Goal: Task Accomplishment & Management: Use online tool/utility

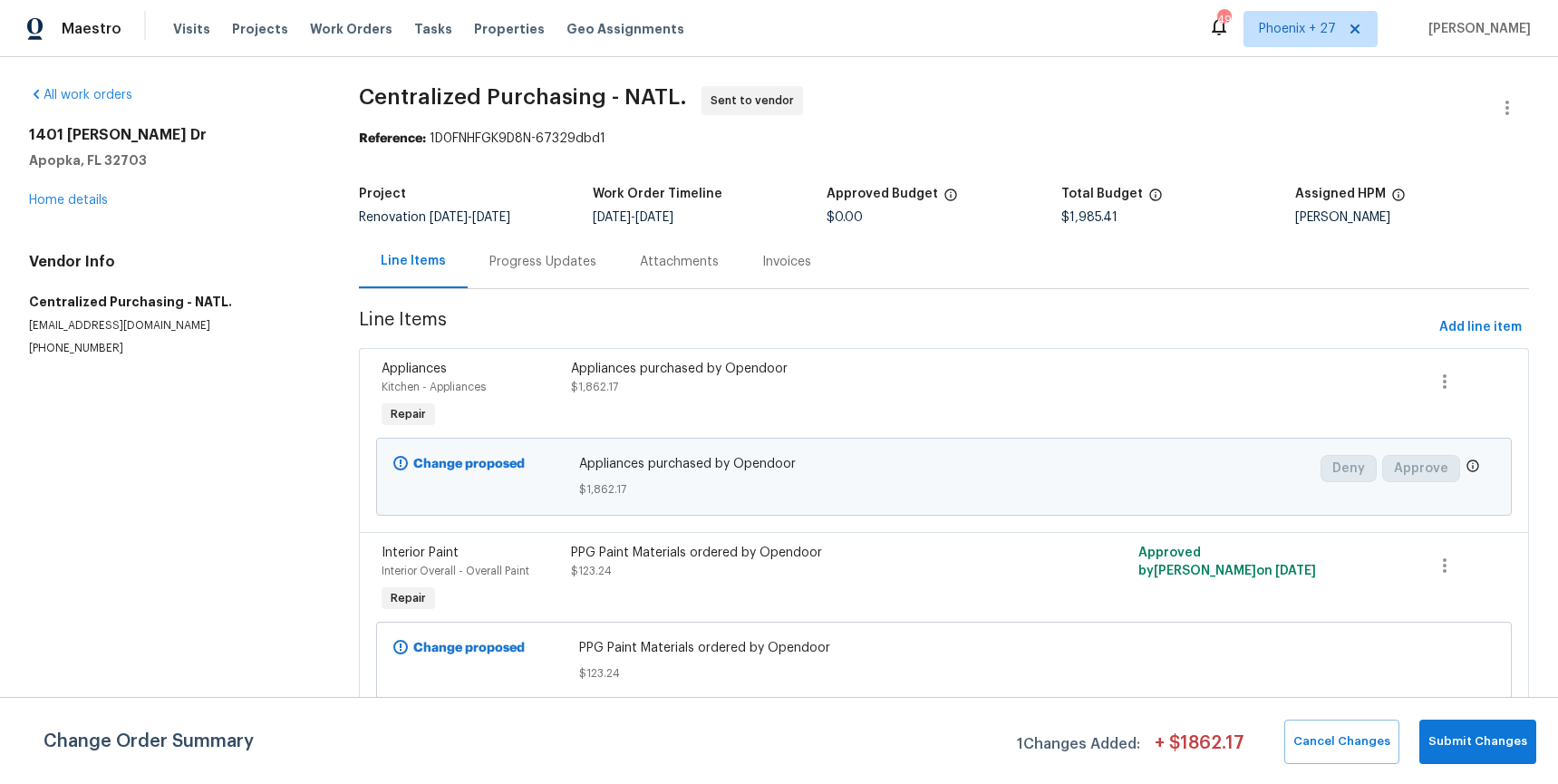
drag, startPoint x: 358, startPoint y: 24, endPoint x: 369, endPoint y: 10, distance: 17.8
click at [359, 22] on span "Work Orders" at bounding box center [351, 30] width 82 height 18
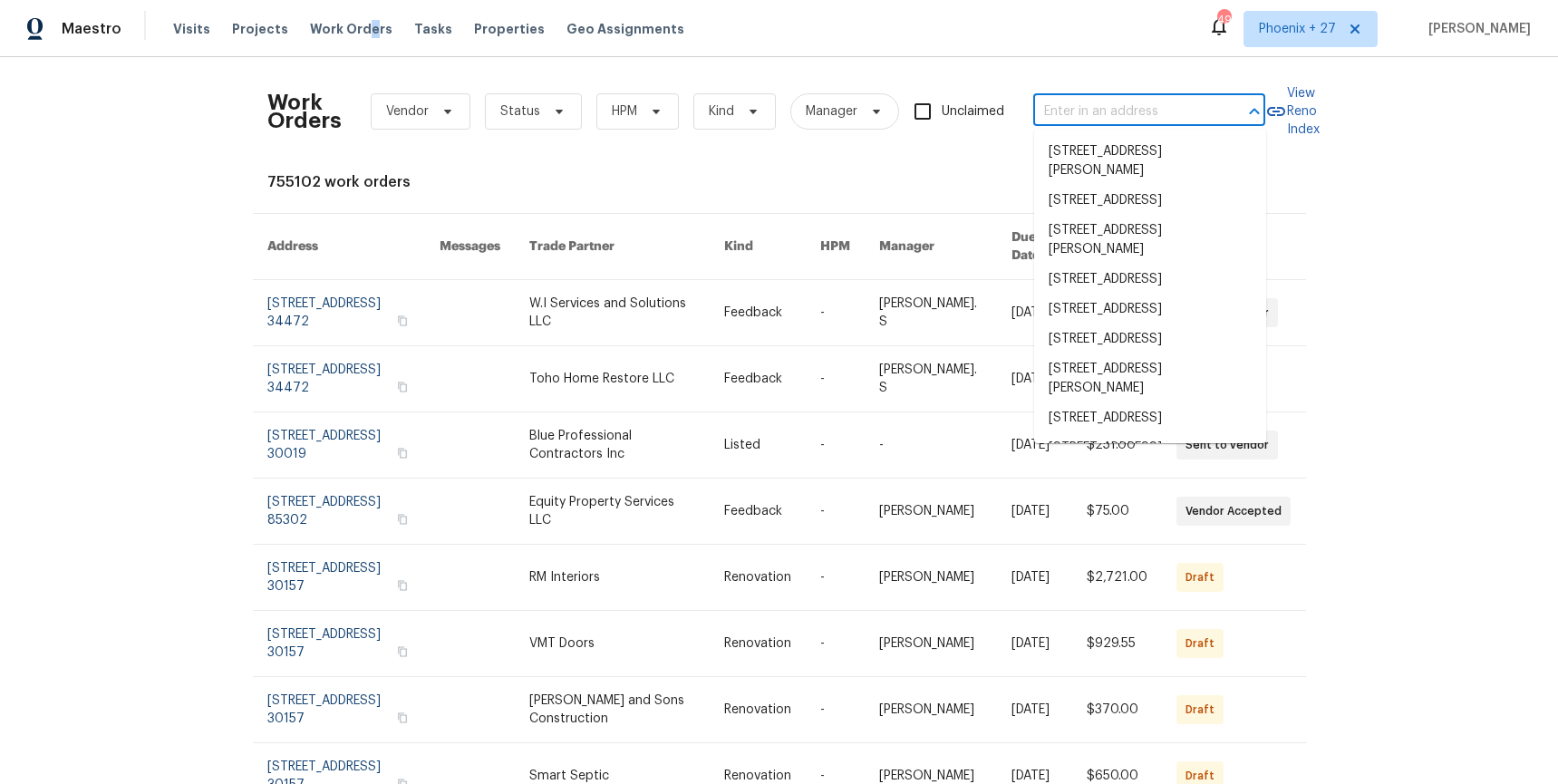
click at [1077, 98] on input "text" at bounding box center [1123, 112] width 181 height 28
paste input "[STREET_ADDRESS][PERSON_NAME]"
type input "[STREET_ADDRESS][PERSON_NAME]"
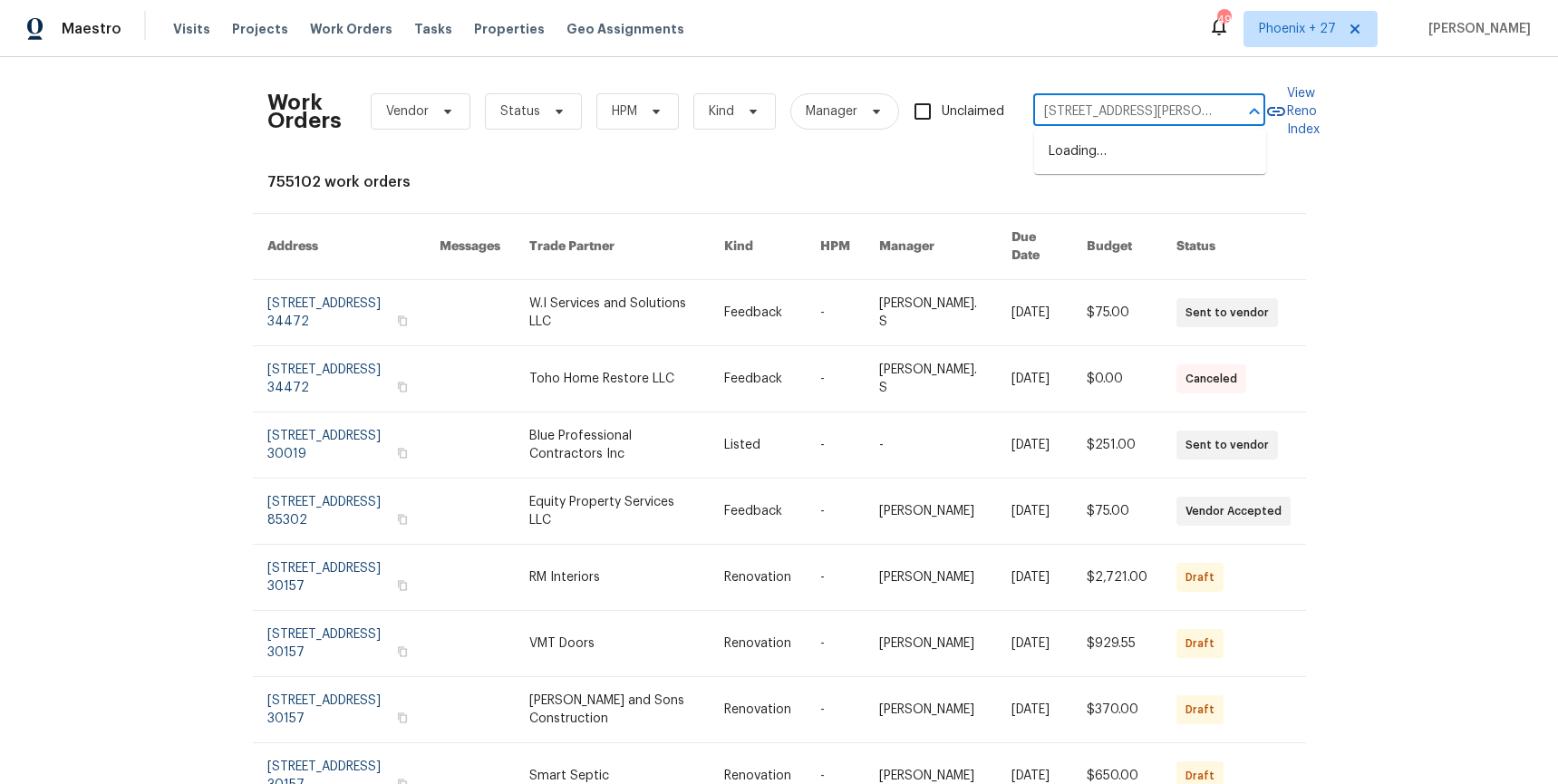
scroll to position [0, 58]
click at [1132, 151] on li "[STREET_ADDRESS][PERSON_NAME]" at bounding box center [1149, 161] width 232 height 49
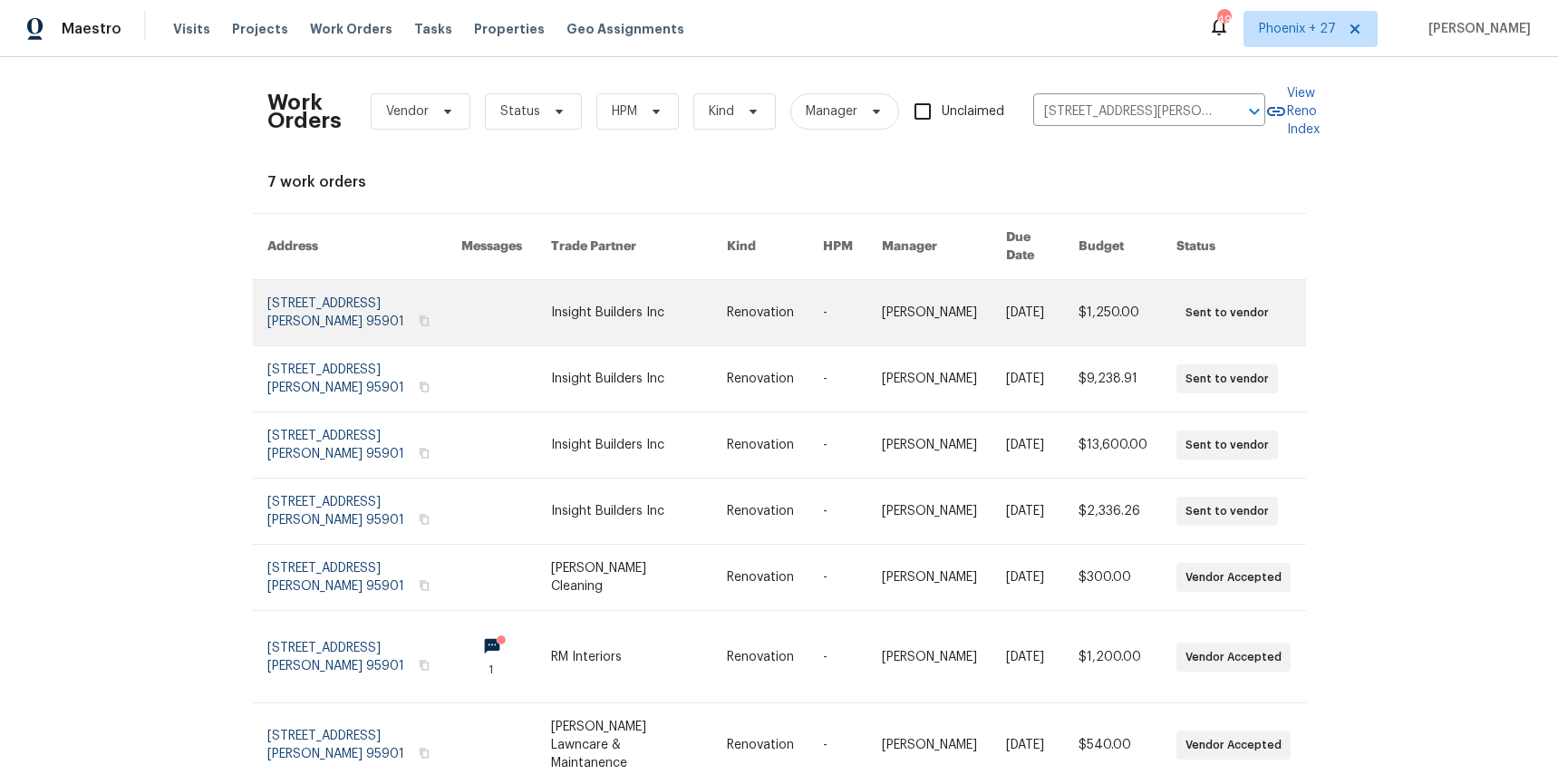
click at [668, 283] on link at bounding box center [639, 312] width 175 height 66
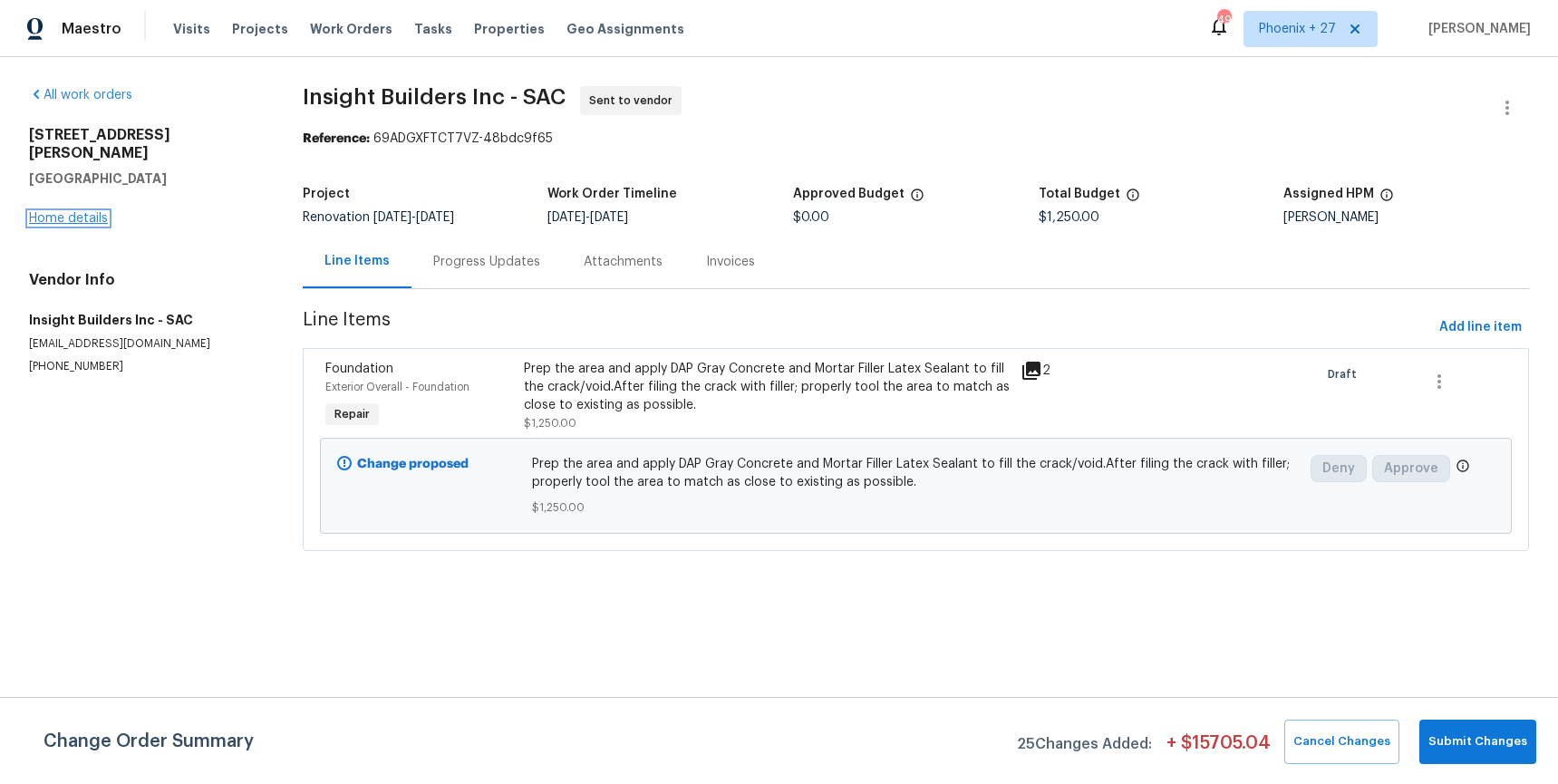
click at [89, 212] on link "Home details" at bounding box center [67, 219] width 79 height 13
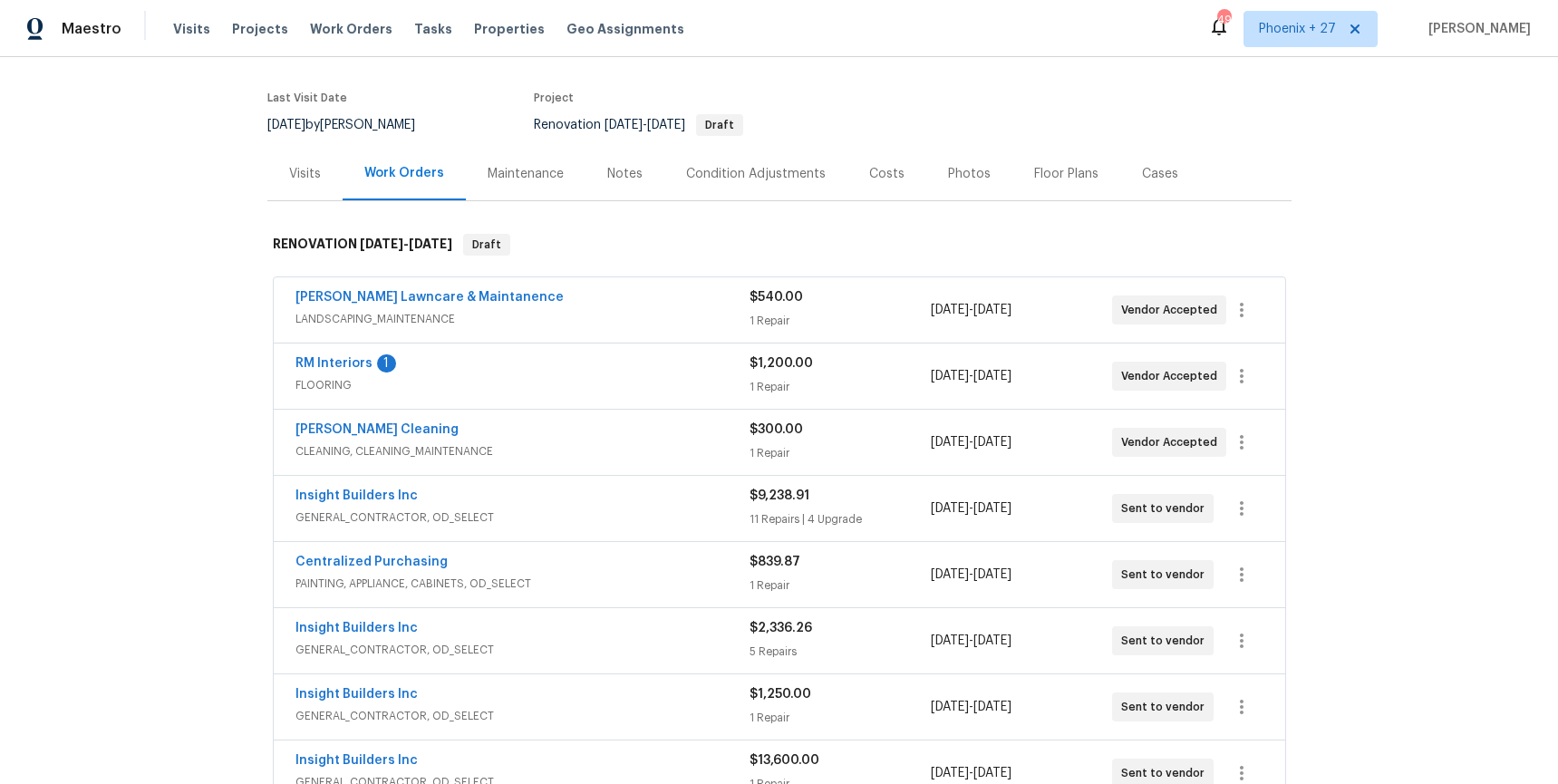
scroll to position [197, 0]
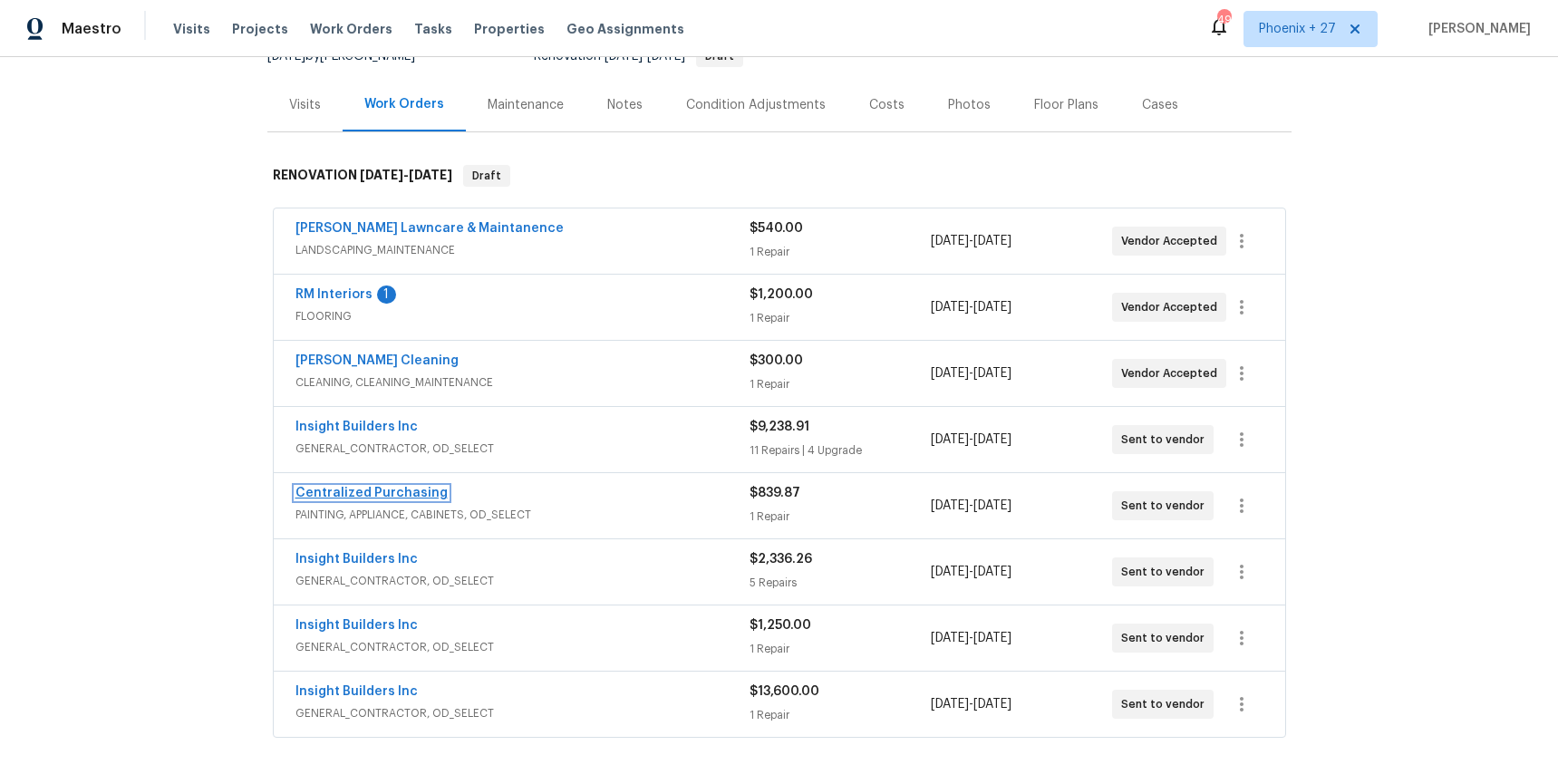
click at [420, 491] on link "Centralized Purchasing" at bounding box center [371, 493] width 152 height 13
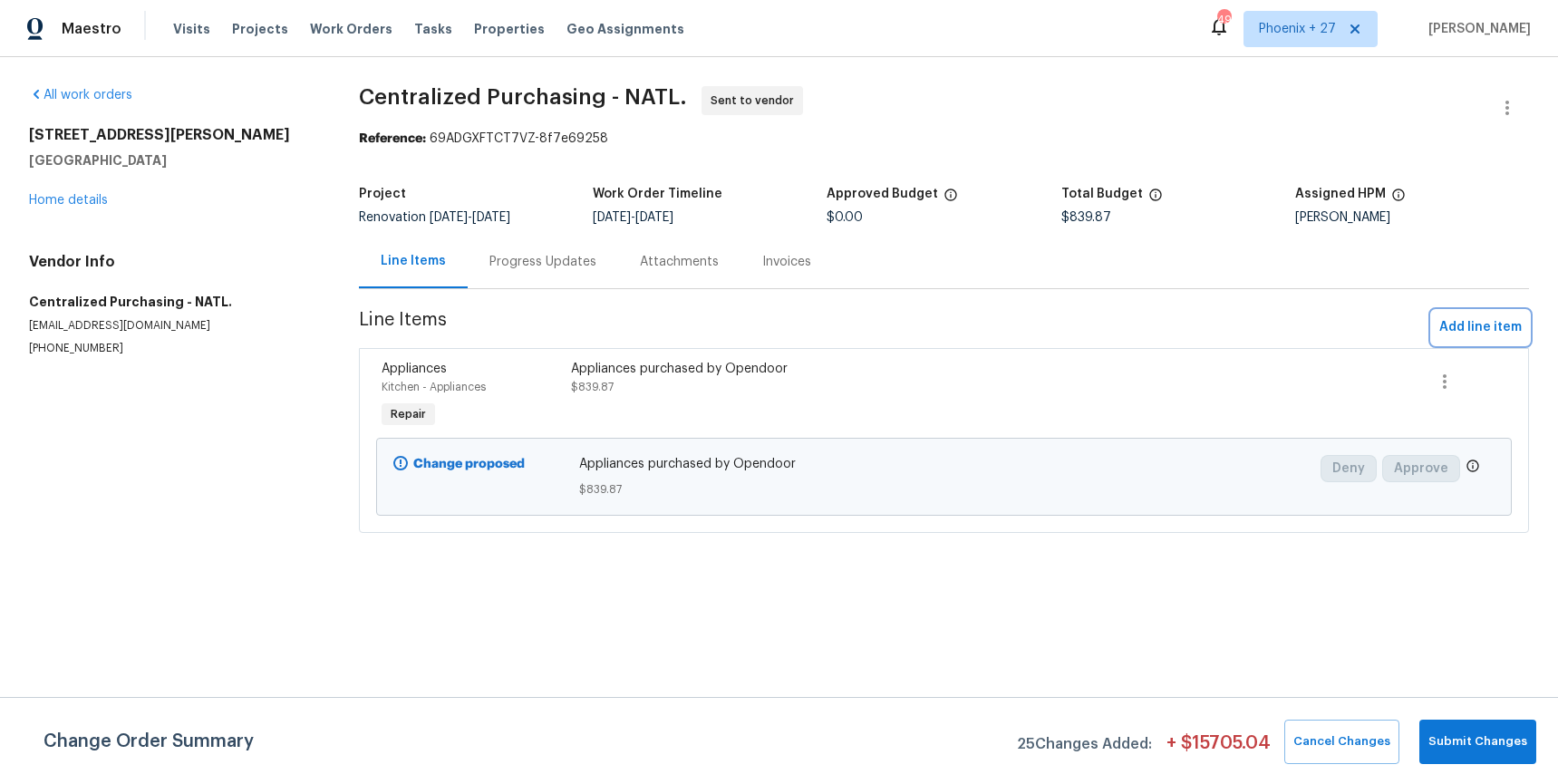
click at [1460, 320] on span "Add line item" at bounding box center [1479, 327] width 82 height 23
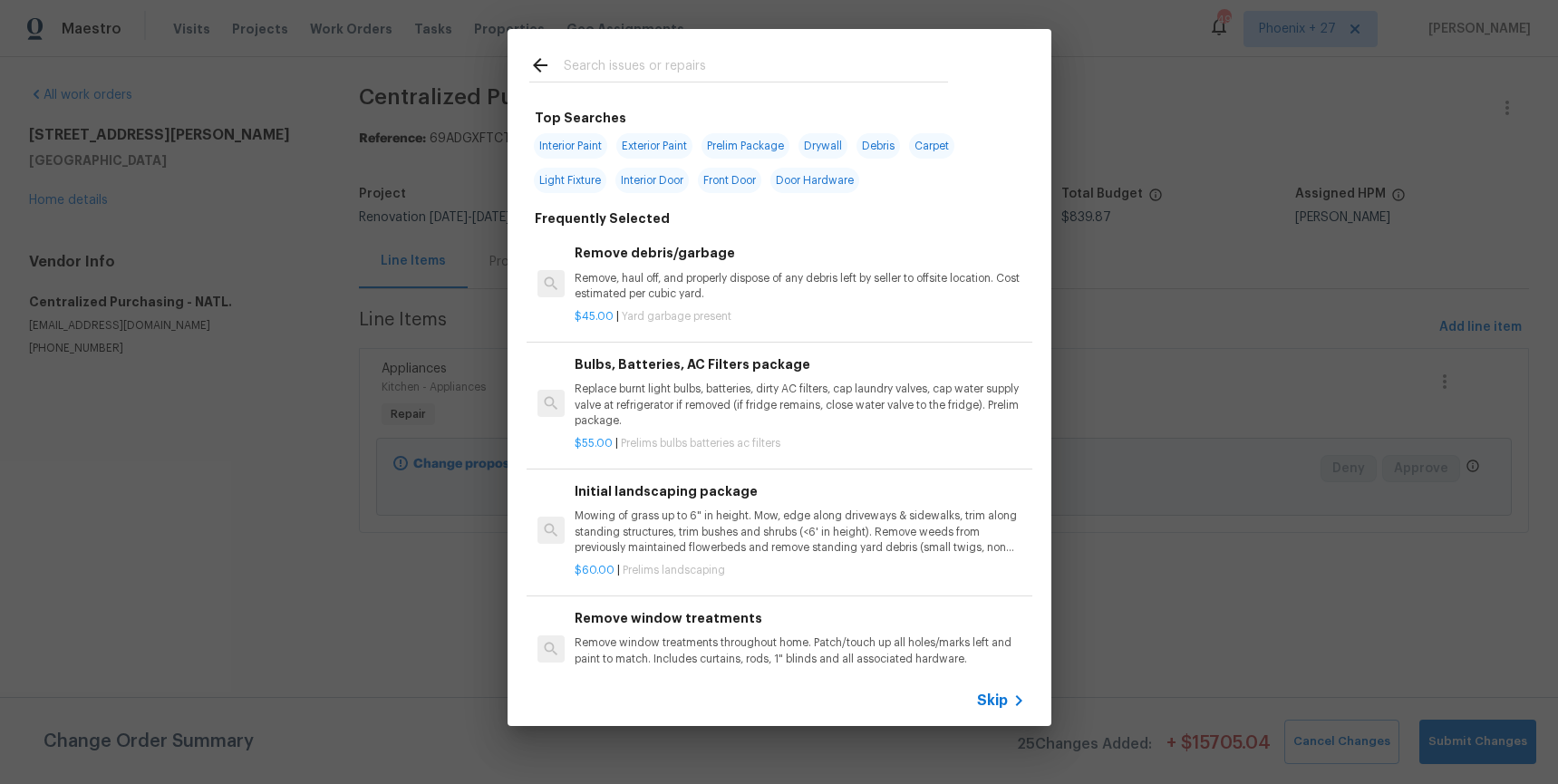
click at [605, 60] on input "text" at bounding box center [755, 67] width 384 height 27
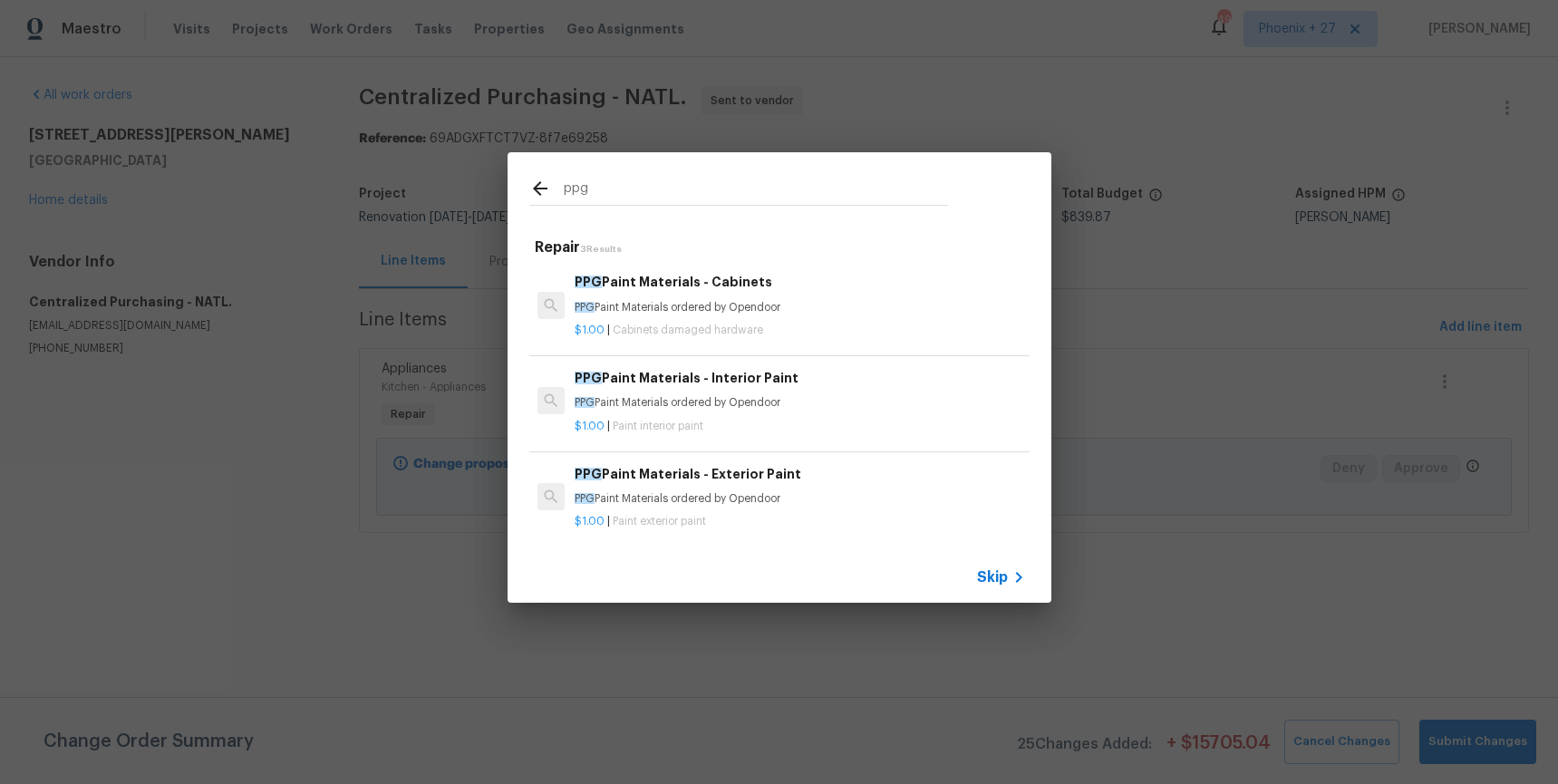
type input "ppg"
click at [849, 411] on div "$1.00 | Paint interior paint" at bounding box center [799, 422] width 450 height 23
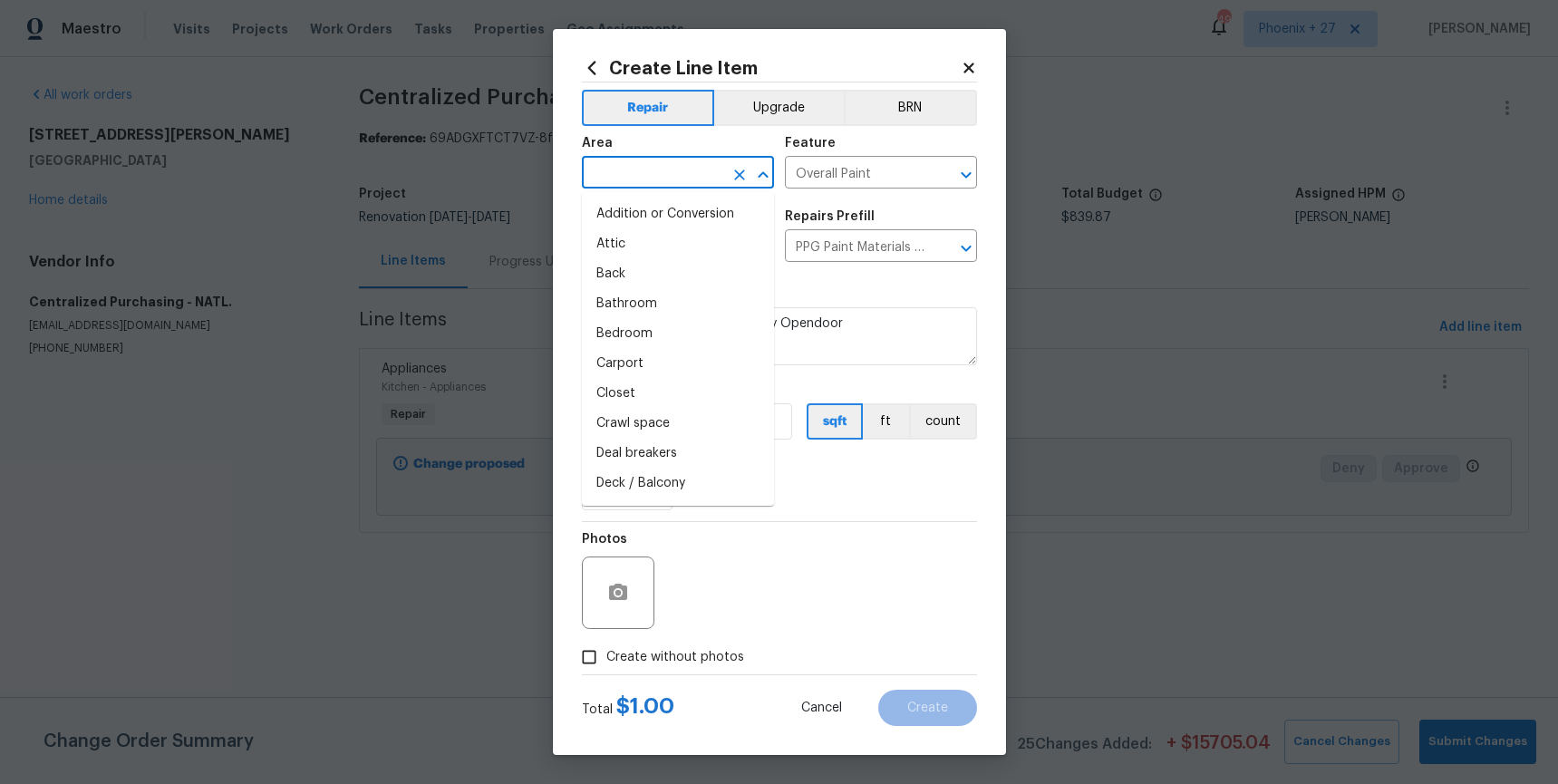
click at [655, 174] on input "text" at bounding box center [652, 175] width 141 height 28
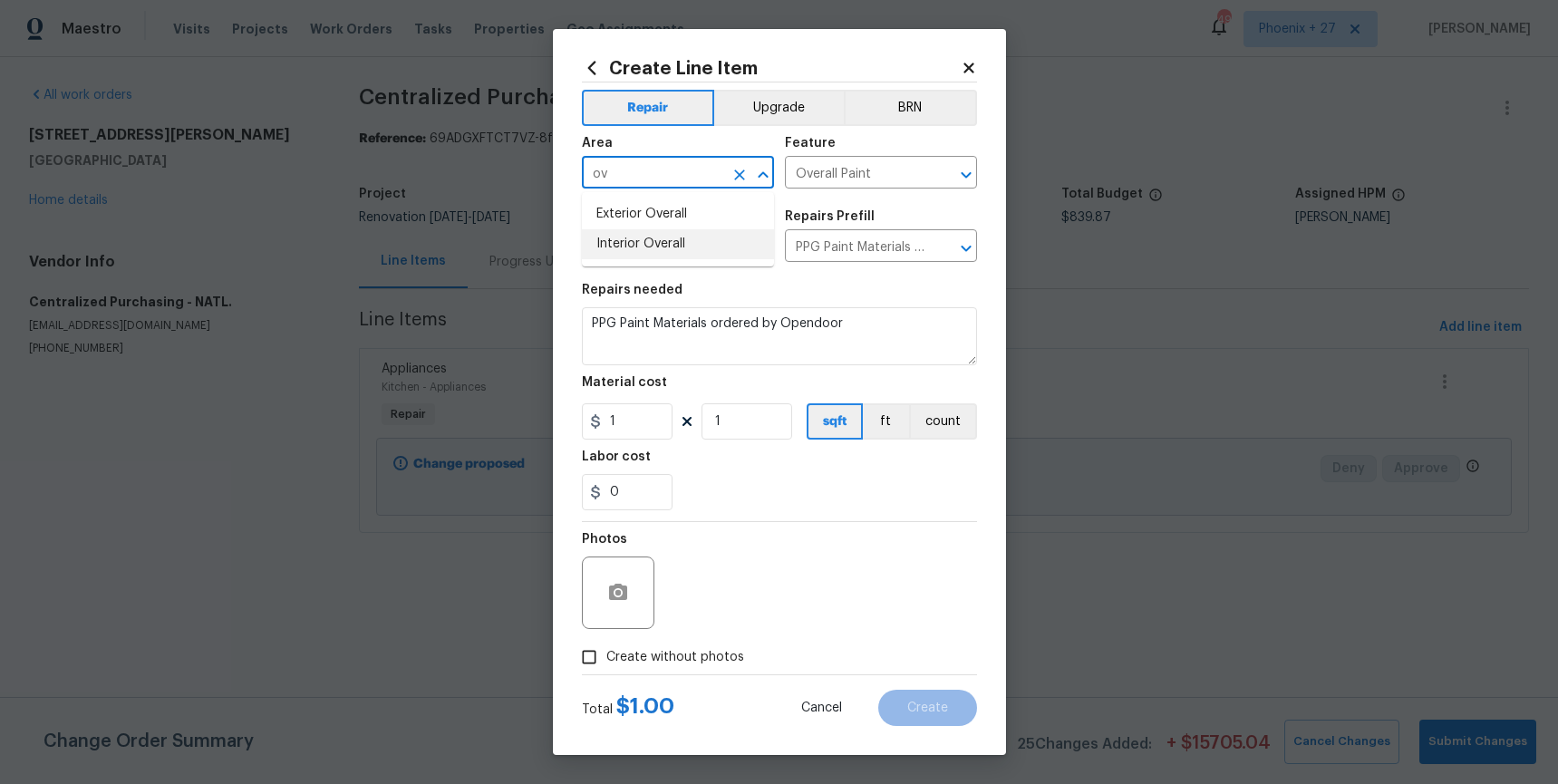
click at [670, 229] on li "Interior Overall" at bounding box center [678, 244] width 192 height 30
type input "Interior Overall"
drag, startPoint x: 630, startPoint y: 412, endPoint x: 634, endPoint y: 426, distance: 14.6
click at [630, 415] on input "1" at bounding box center [627, 421] width 91 height 36
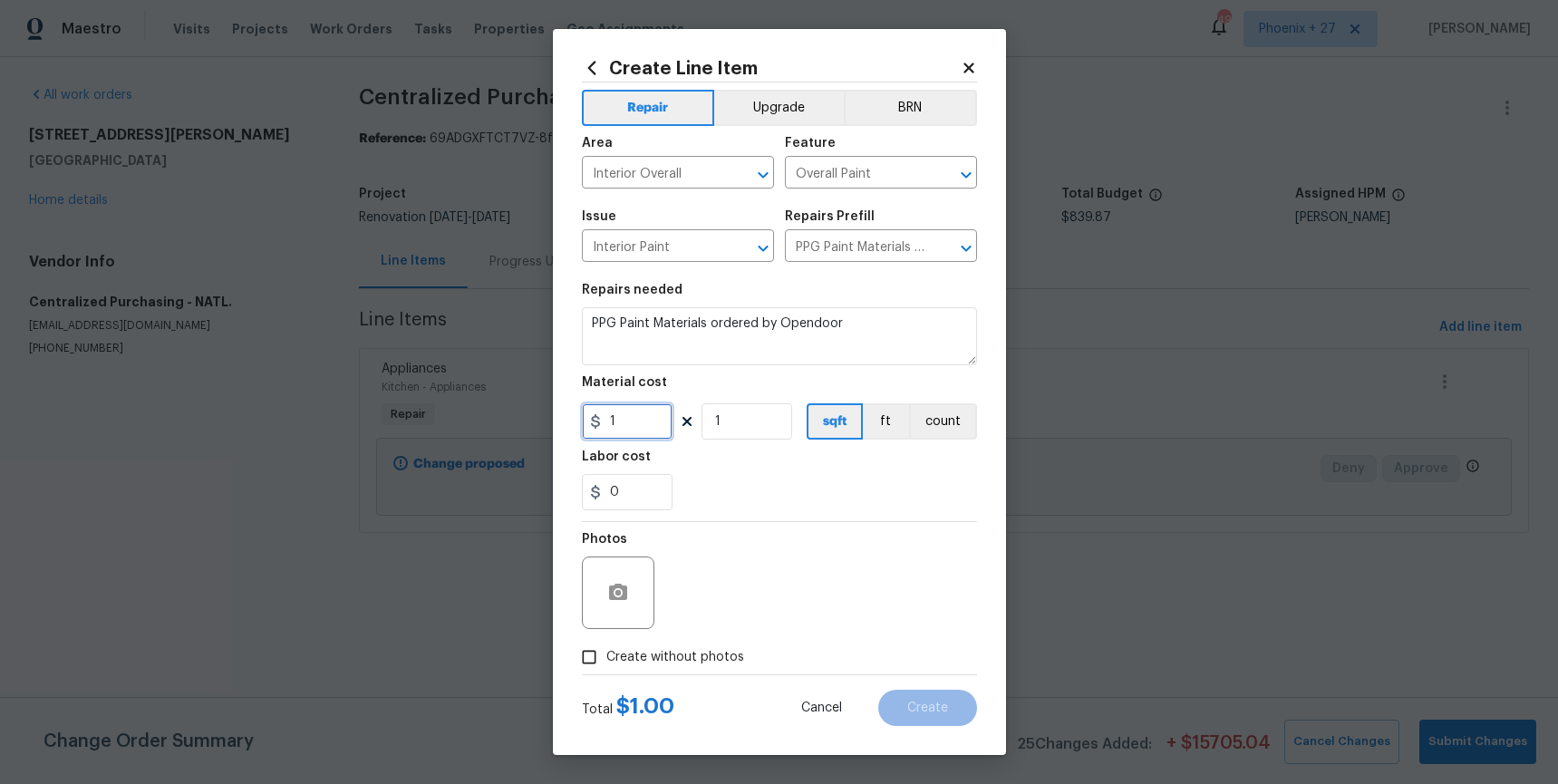
drag, startPoint x: 634, startPoint y: 426, endPoint x: 598, endPoint y: 422, distance: 36.2
click at [599, 422] on div "1" at bounding box center [627, 421] width 91 height 36
type input "448.65"
drag, startPoint x: 635, startPoint y: 662, endPoint x: 659, endPoint y: 635, distance: 36.1
click at [635, 662] on span "Create without photos" at bounding box center [674, 657] width 138 height 19
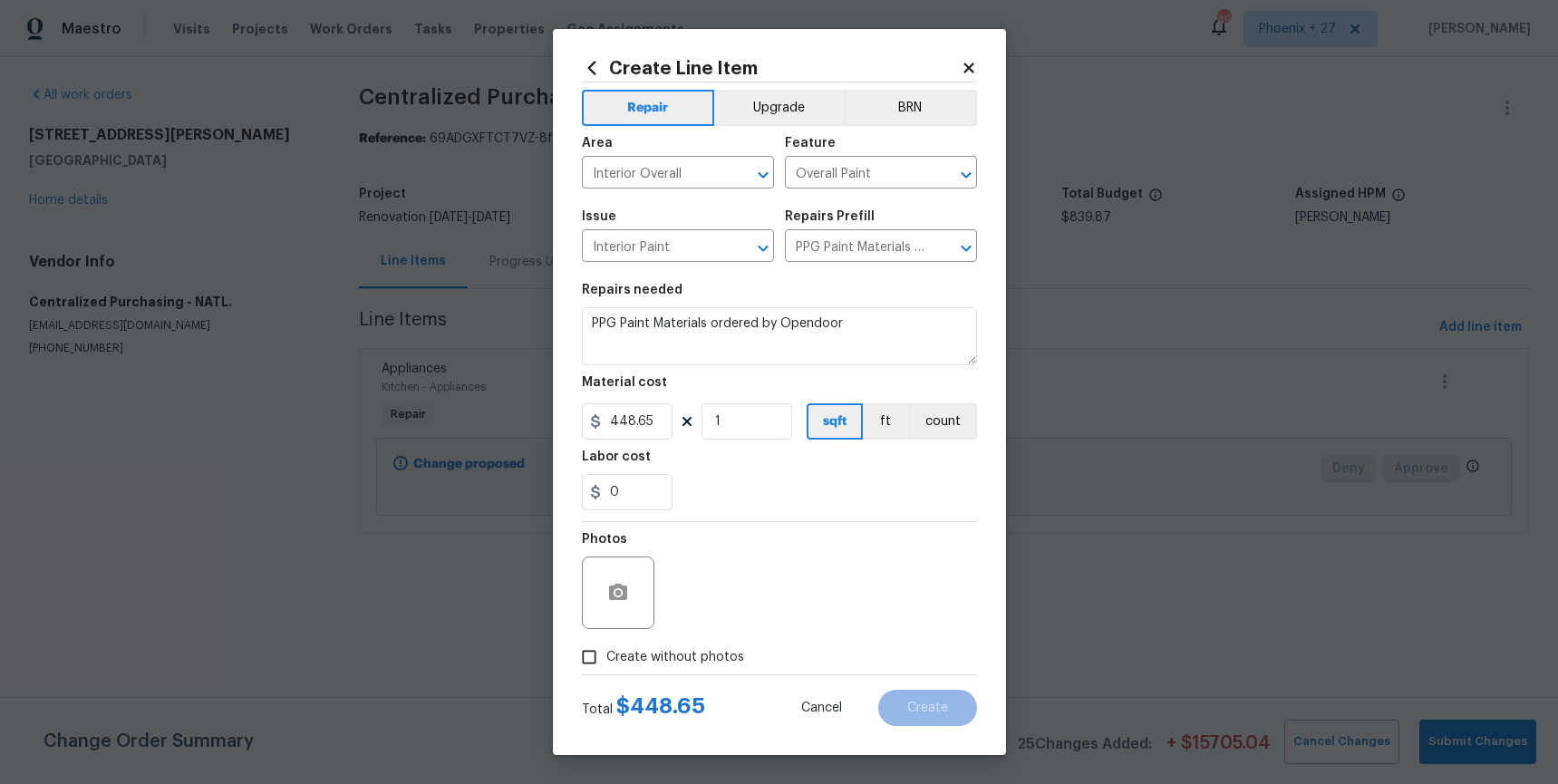
click at [606, 662] on input "Create without photos" at bounding box center [588, 657] width 34 height 34
checkbox input "true"
click at [692, 606] on textarea at bounding box center [823, 592] width 308 height 72
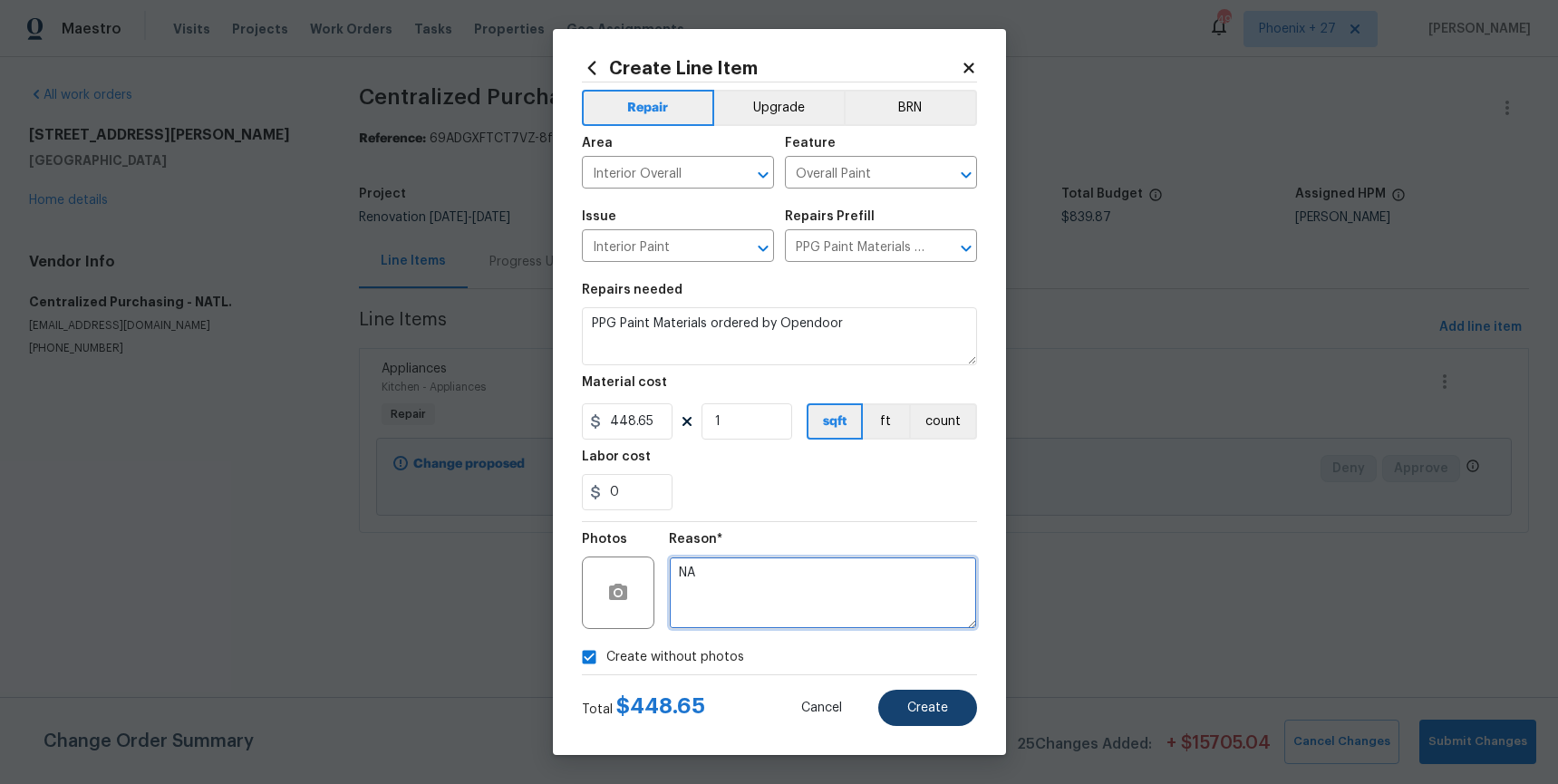
type textarea "NA"
click at [934, 701] on span "Create" at bounding box center [927, 707] width 41 height 14
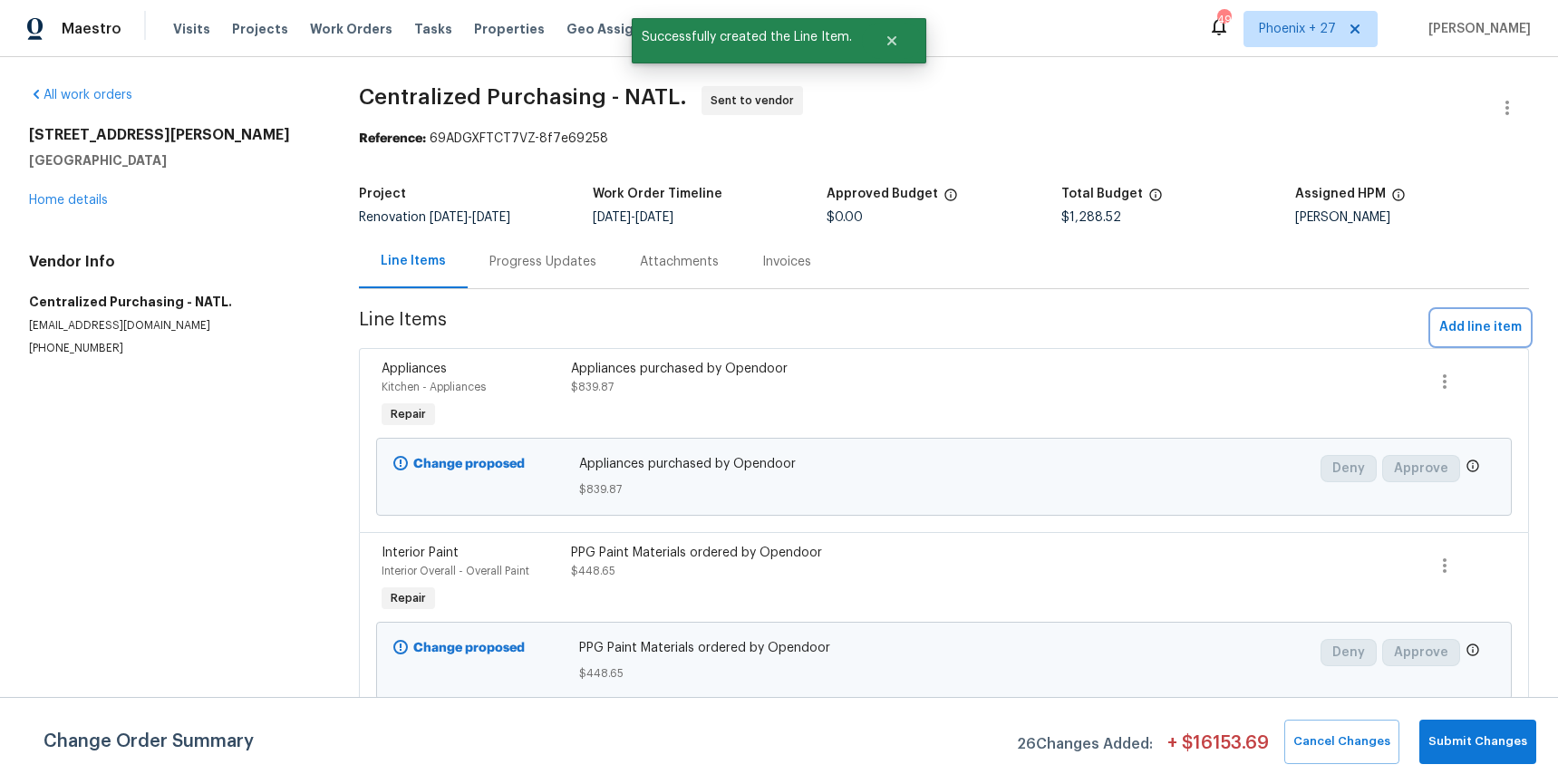
click at [1479, 325] on span "Add line item" at bounding box center [1479, 327] width 82 height 23
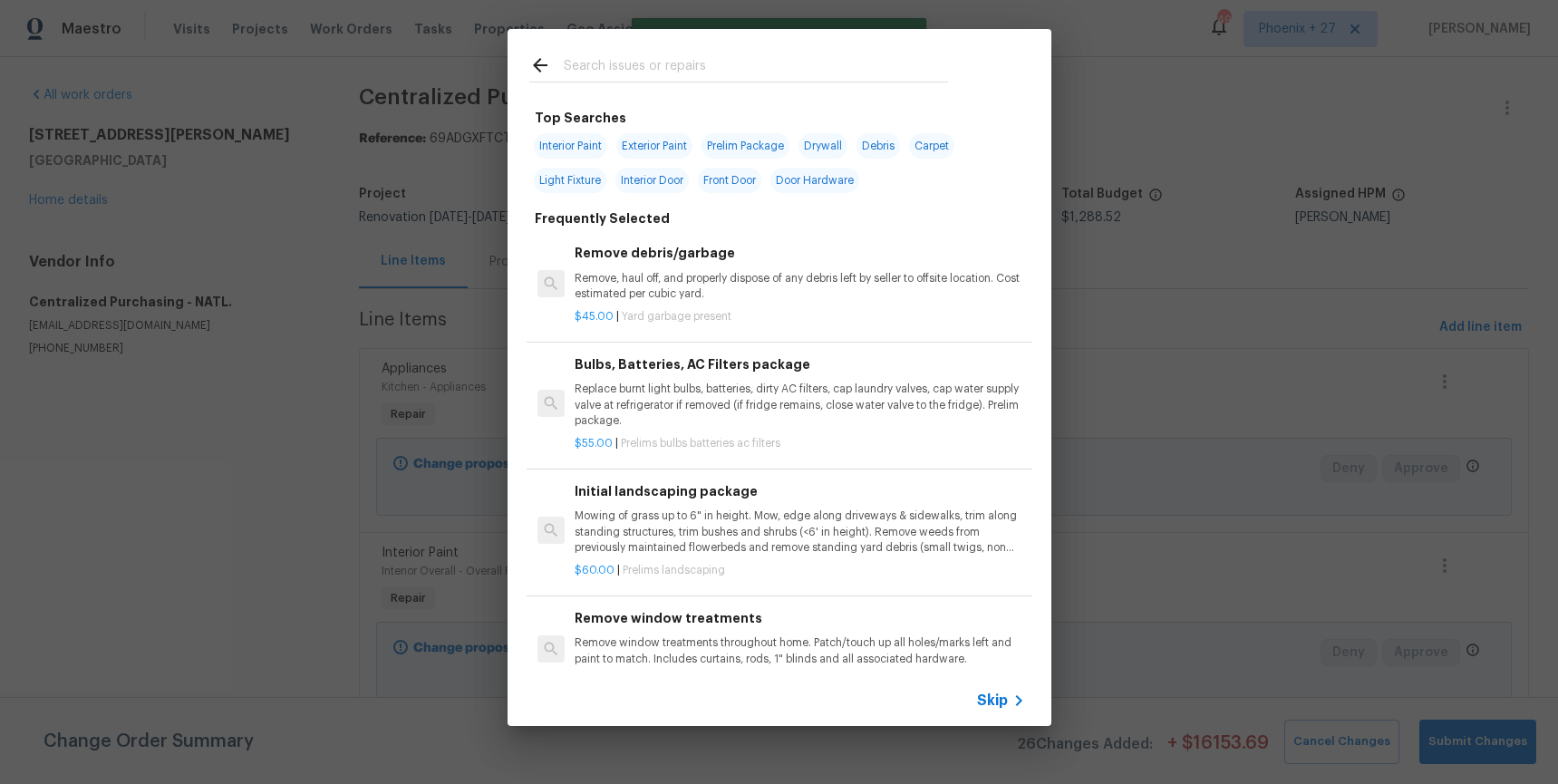
click at [747, 76] on input "text" at bounding box center [755, 67] width 384 height 27
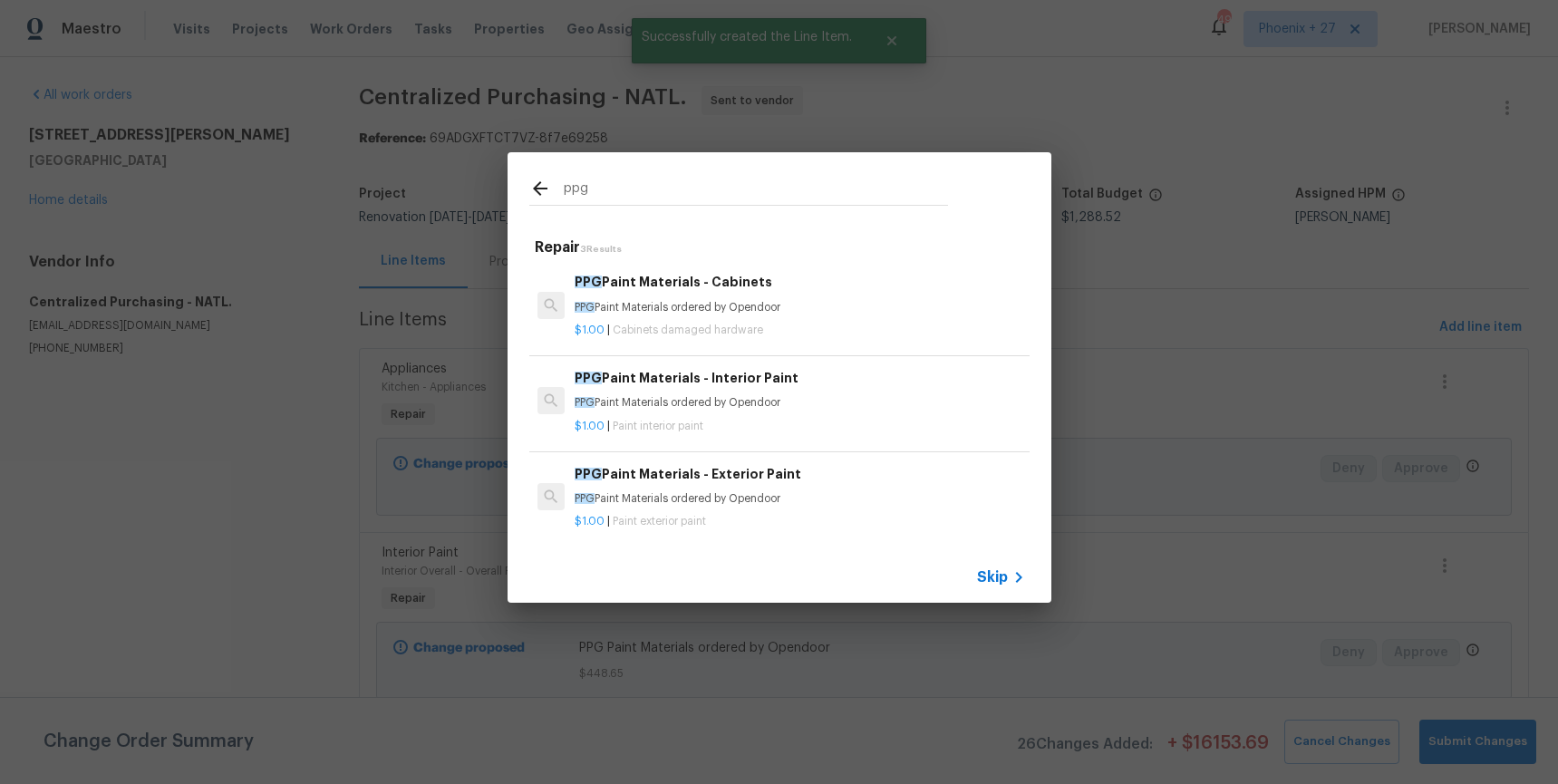
type input "ppg"
click at [841, 475] on h6 "PPG Paint Materials - Exterior Paint" at bounding box center [799, 474] width 450 height 20
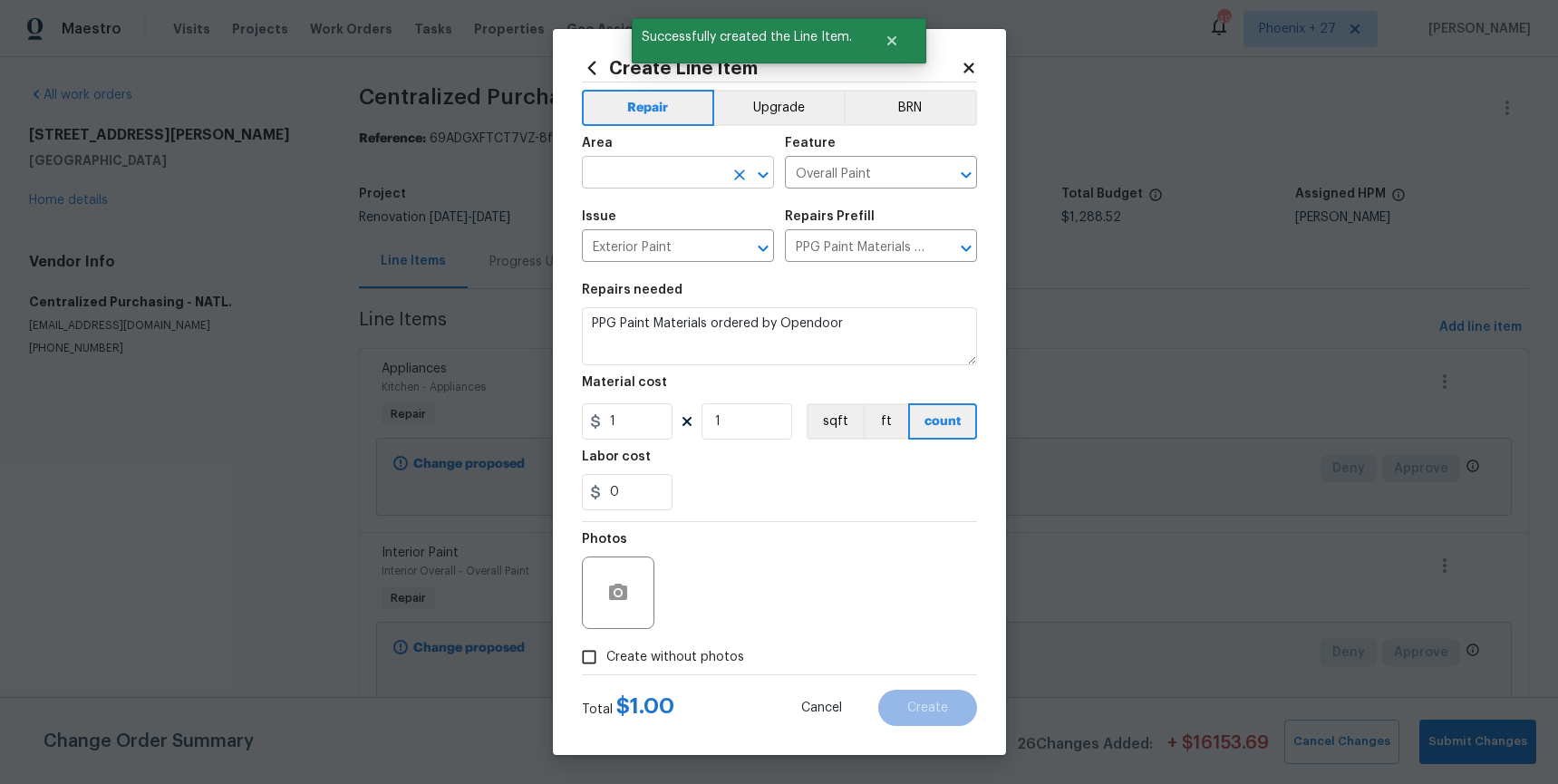
click at [642, 188] on span "Area ​" at bounding box center [678, 162] width 192 height 73
click at [620, 174] on input "text" at bounding box center [652, 175] width 141 height 28
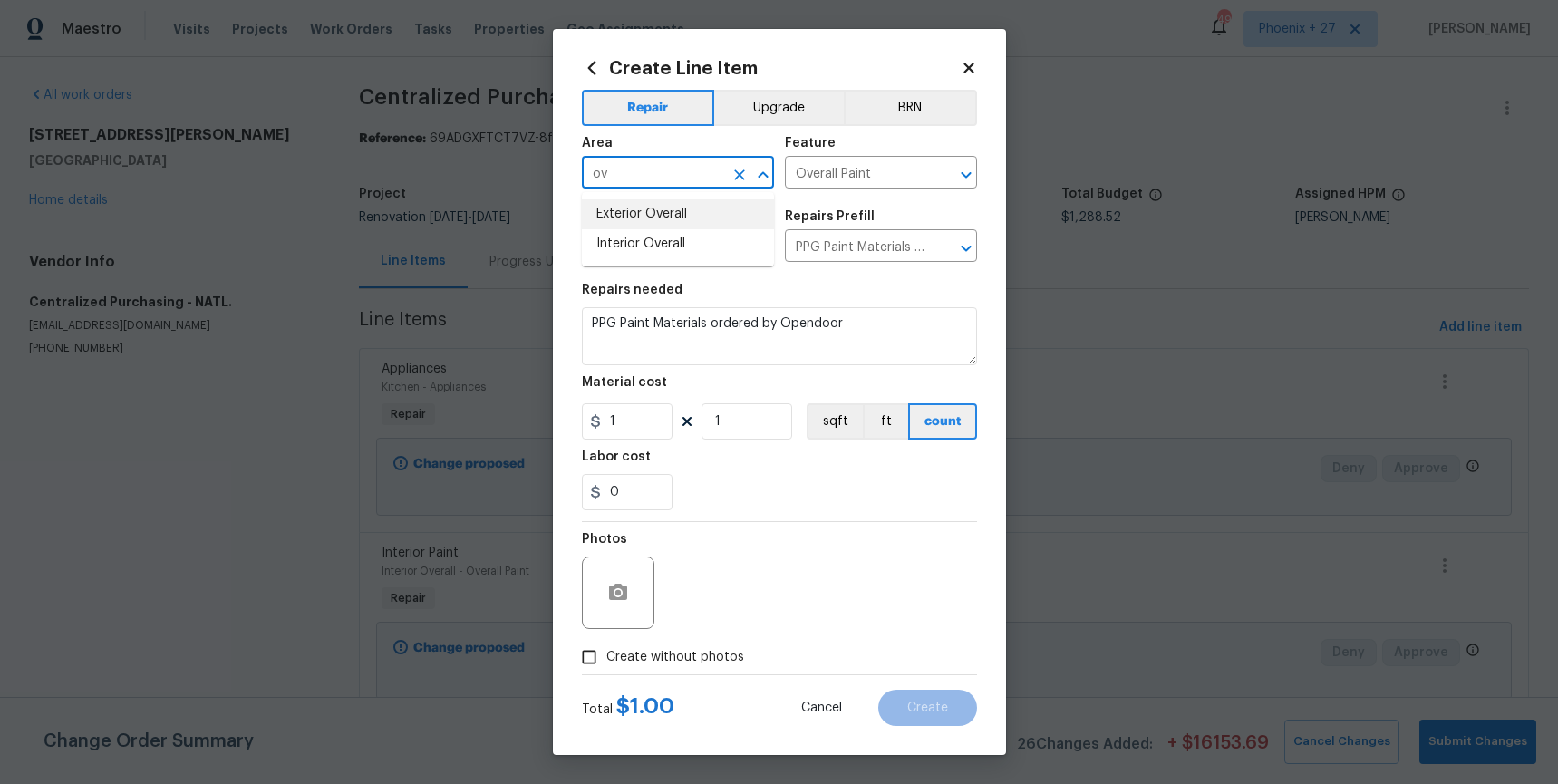
drag, startPoint x: 630, startPoint y: 206, endPoint x: 622, endPoint y: 414, distance: 208.2
click at [630, 206] on li "Exterior Overall" at bounding box center [678, 214] width 192 height 30
type input "Exterior Overall"
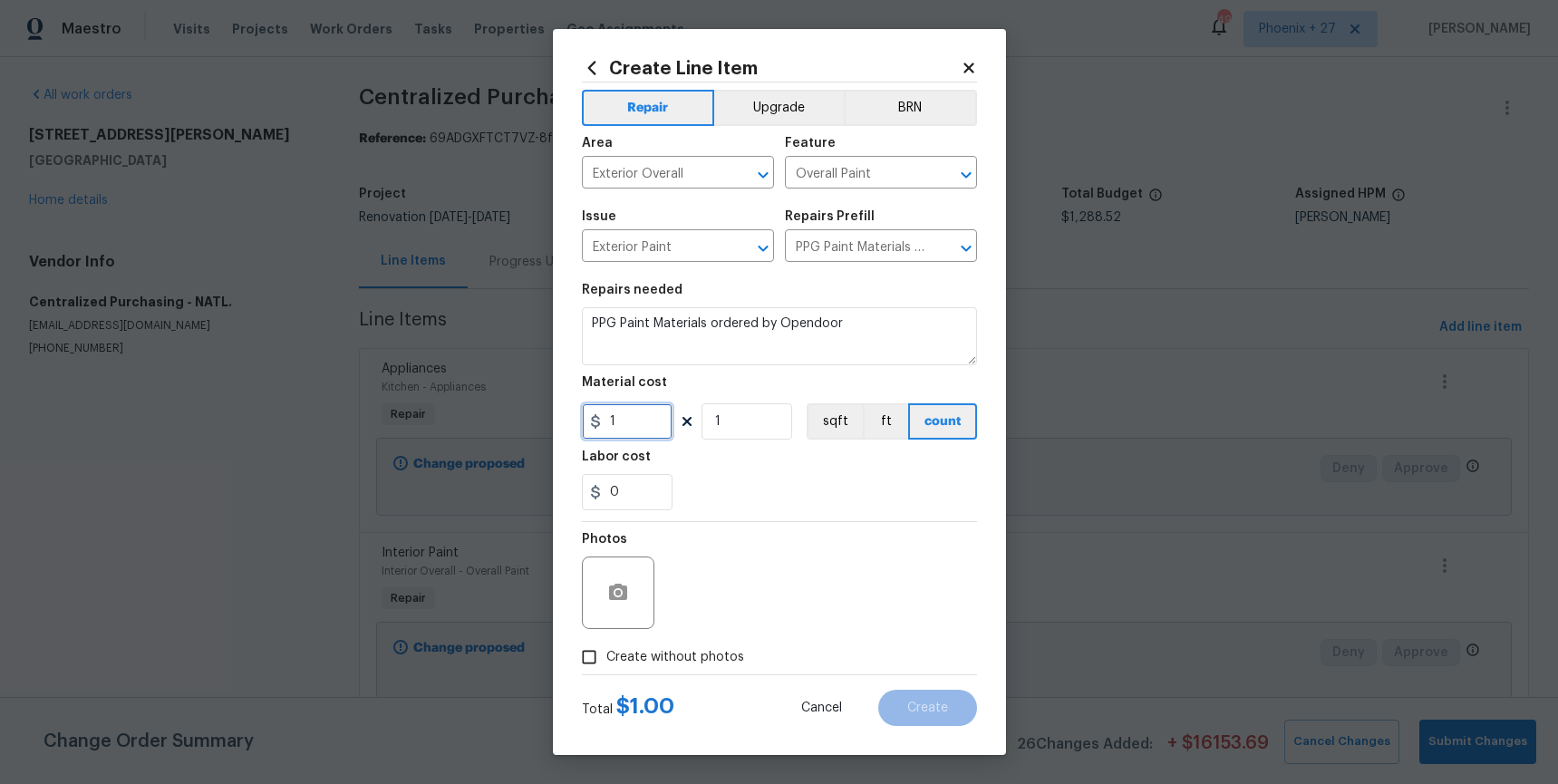
click at [623, 416] on input "1" at bounding box center [627, 421] width 91 height 36
drag, startPoint x: 629, startPoint y: 416, endPoint x: 582, endPoint y: 415, distance: 47.0
click at [583, 416] on input "1" at bounding box center [627, 421] width 91 height 36
type input "490.81"
drag, startPoint x: 647, startPoint y: 644, endPoint x: 674, endPoint y: 642, distance: 27.1
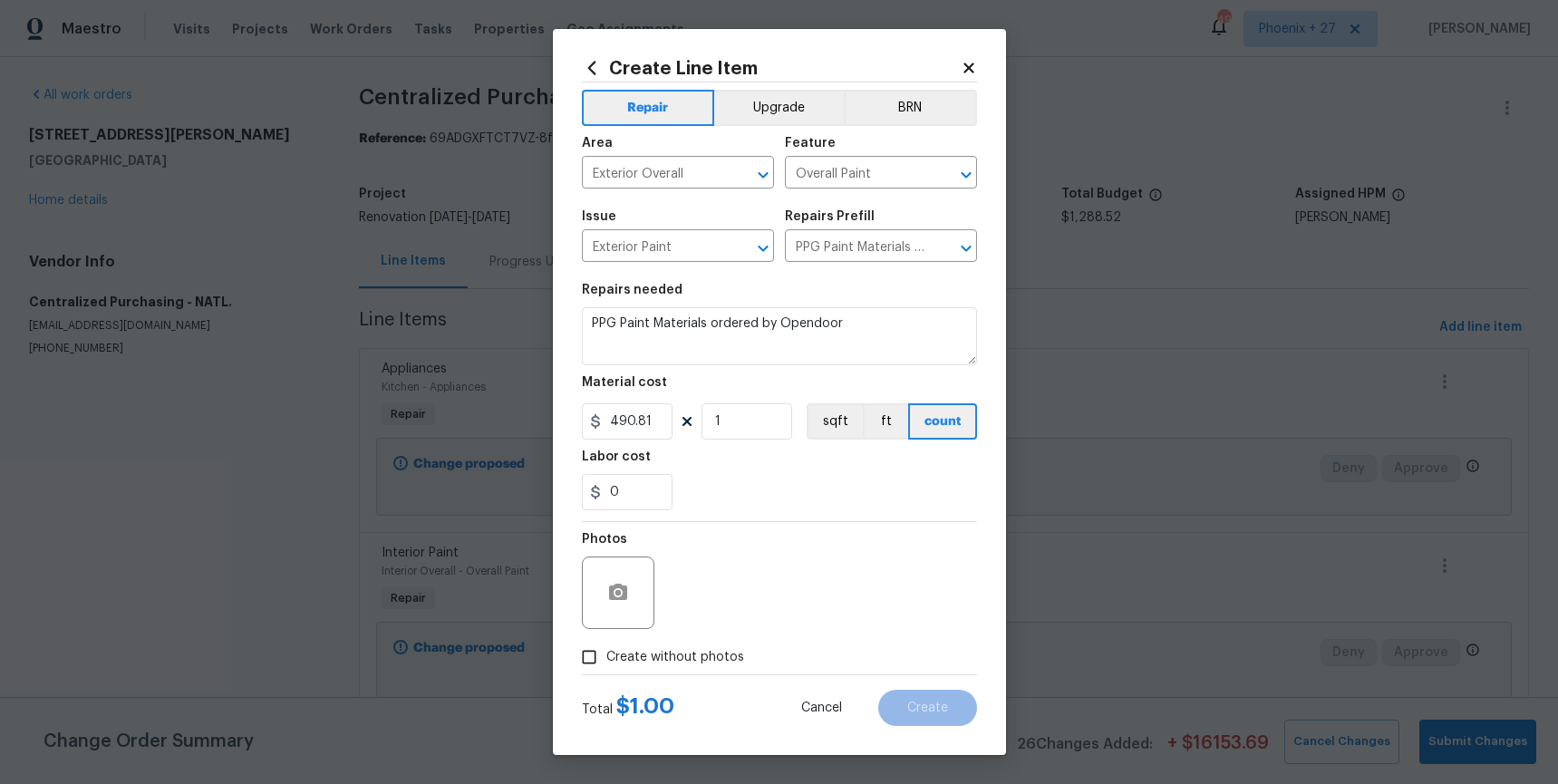
click at [647, 644] on label "Create without photos" at bounding box center [658, 657] width 172 height 34
click at [606, 644] on input "Create without photos" at bounding box center [588, 657] width 34 height 34
checkbox input "true"
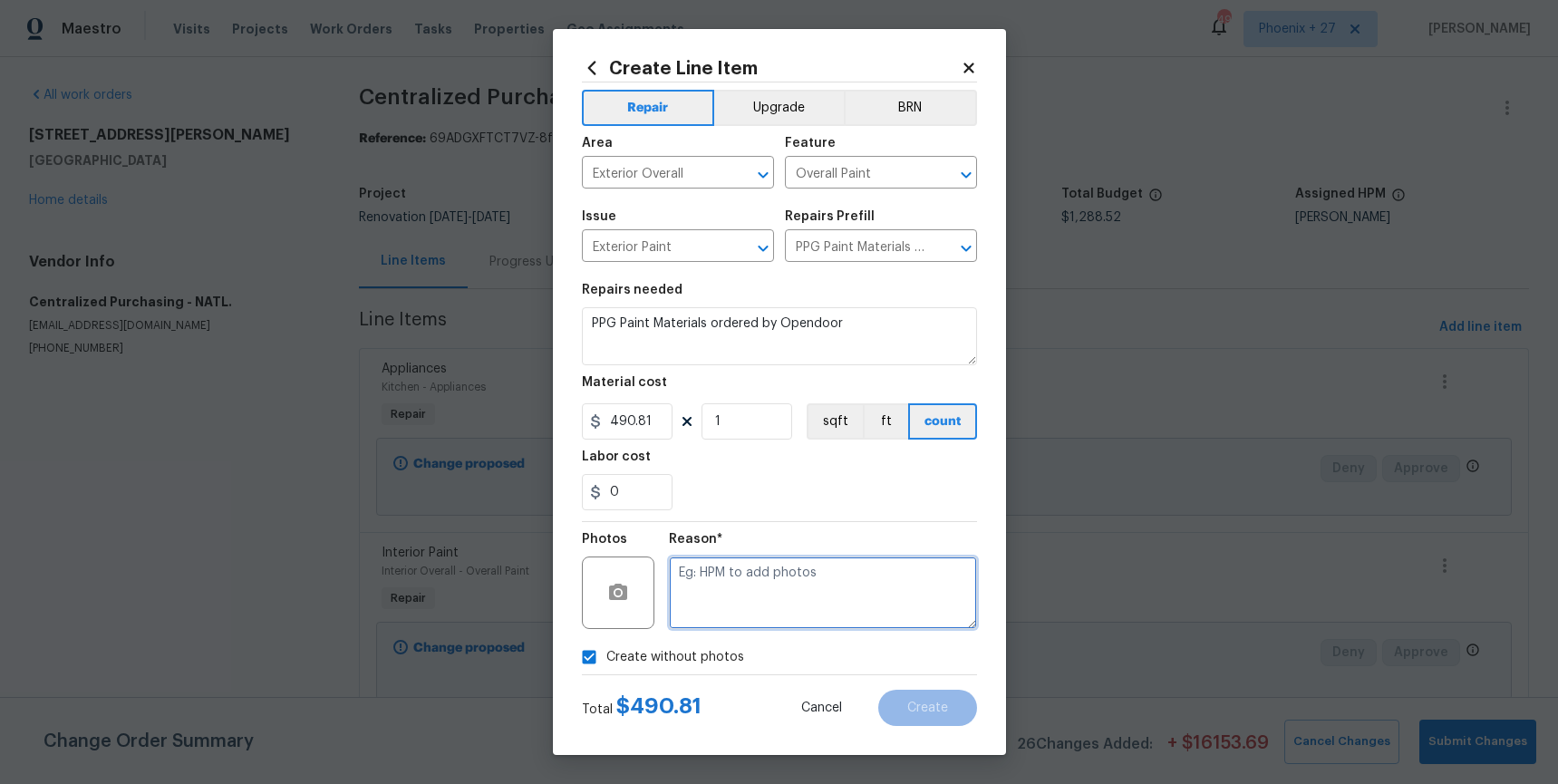
click at [700, 626] on textarea at bounding box center [823, 592] width 308 height 72
type textarea "NA"
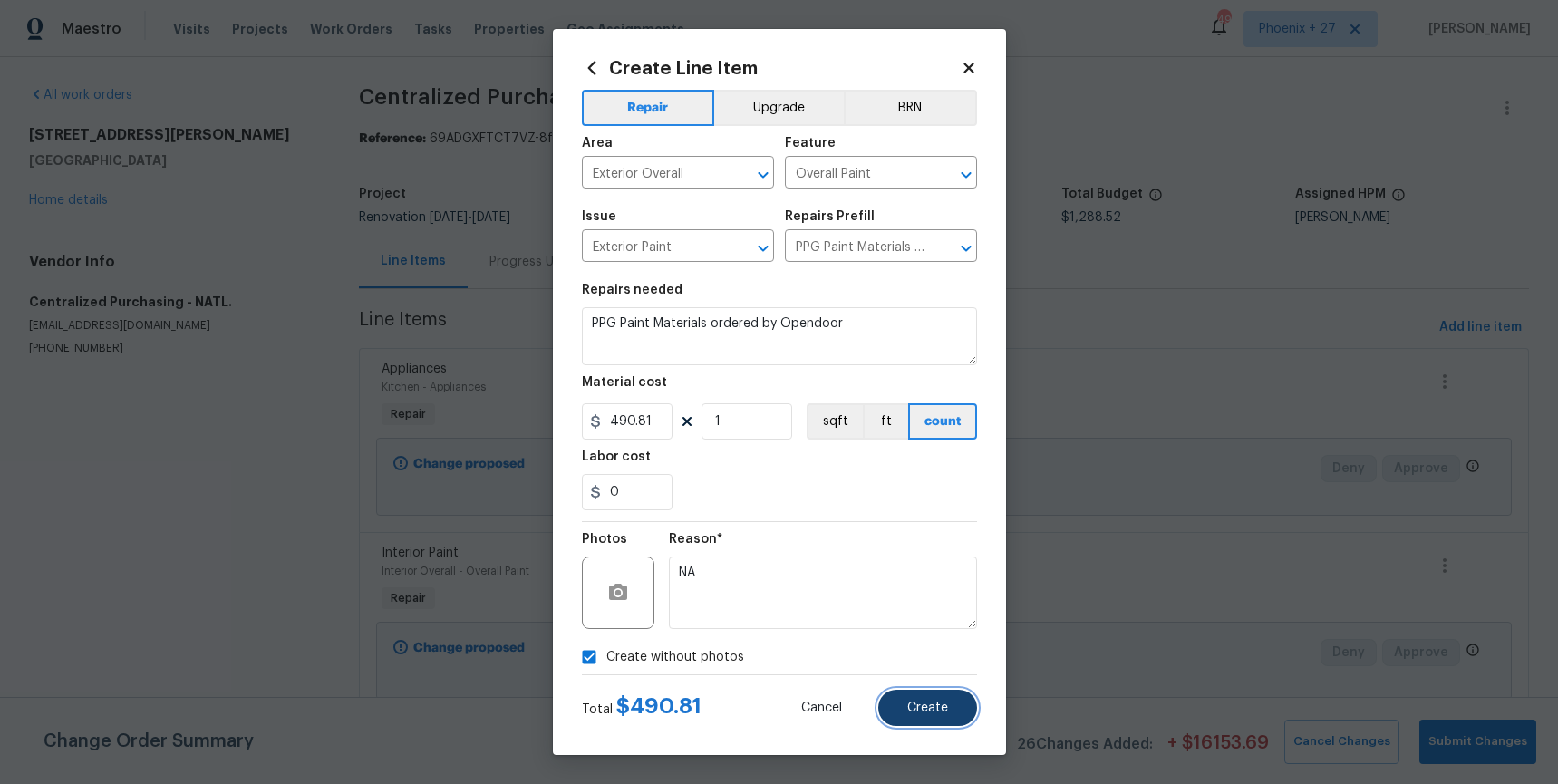
click at [955, 702] on button "Create" at bounding box center [927, 707] width 99 height 36
